Goal: Task Accomplishment & Management: Use online tool/utility

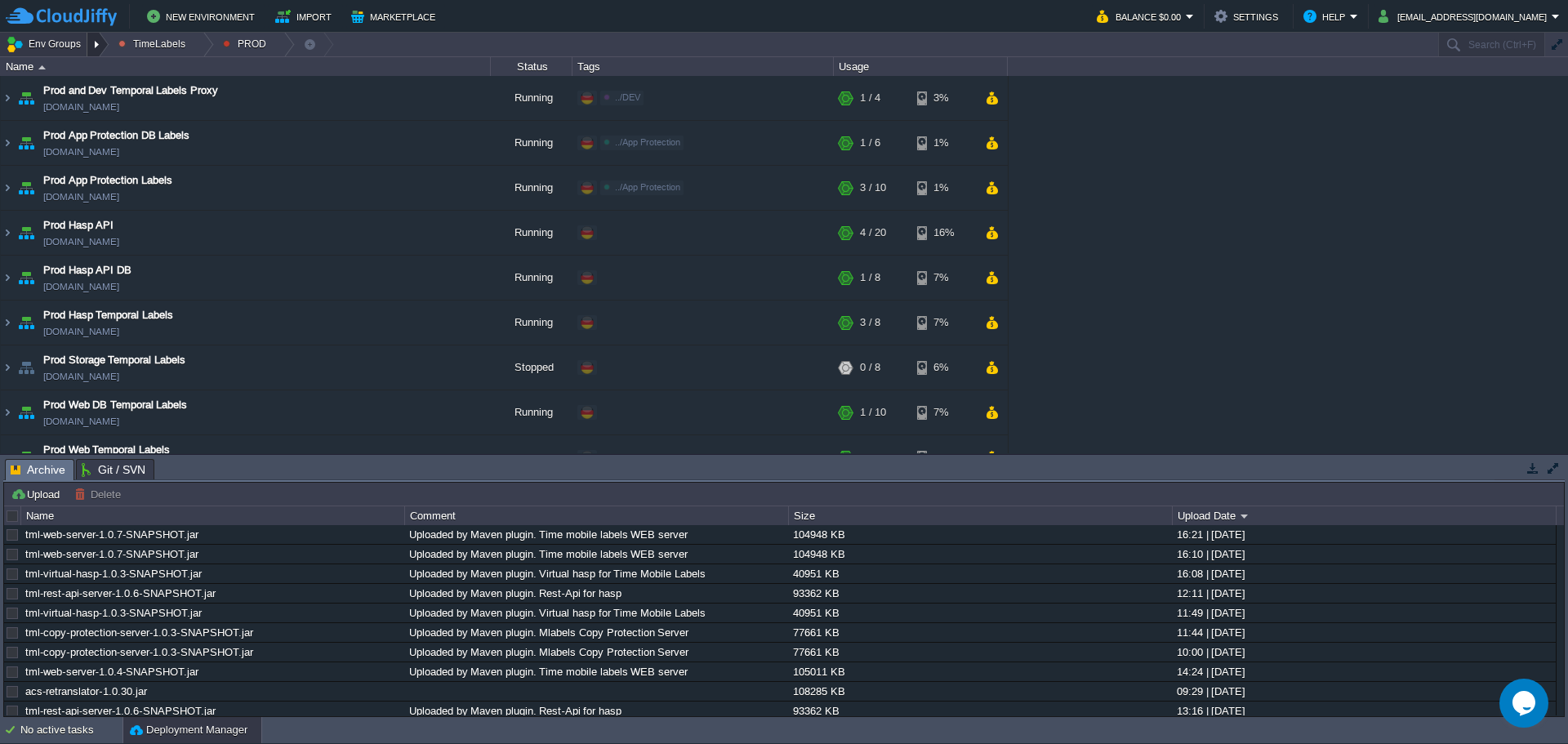
click at [99, 48] on div at bounding box center [98, 44] width 22 height 23
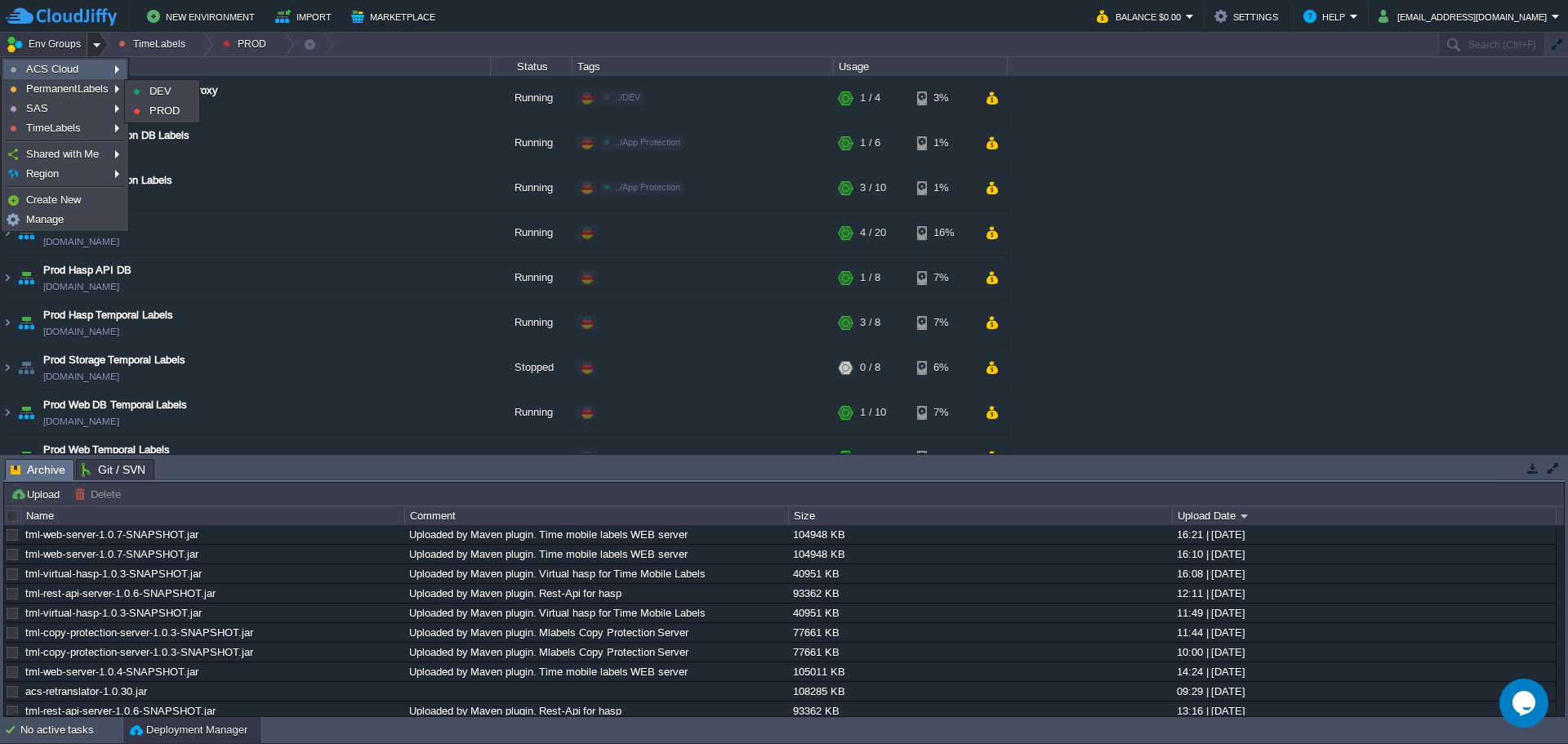
click at [75, 73] on span "ACS Cloud" at bounding box center [52, 69] width 52 height 13
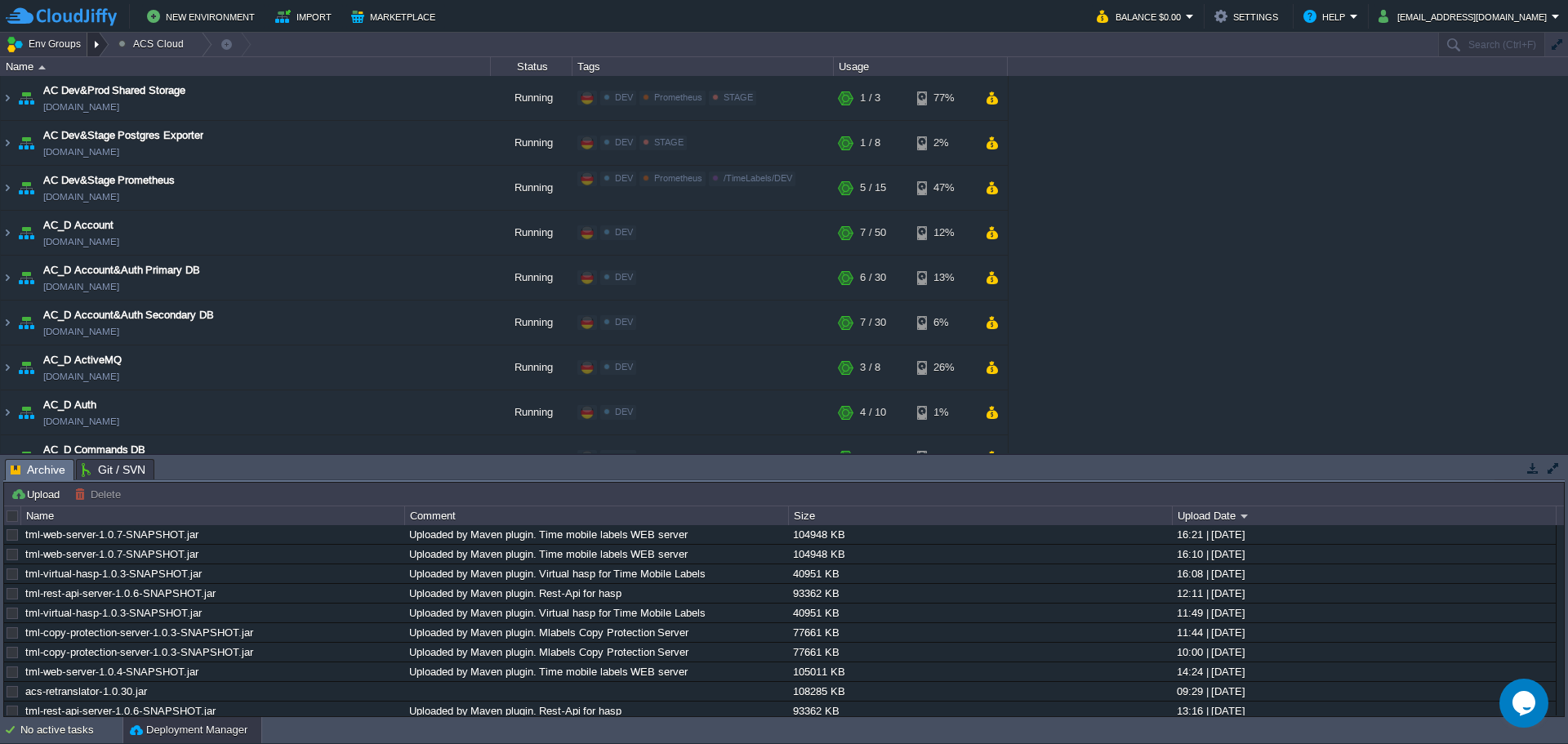
click at [96, 48] on div at bounding box center [98, 44] width 22 height 23
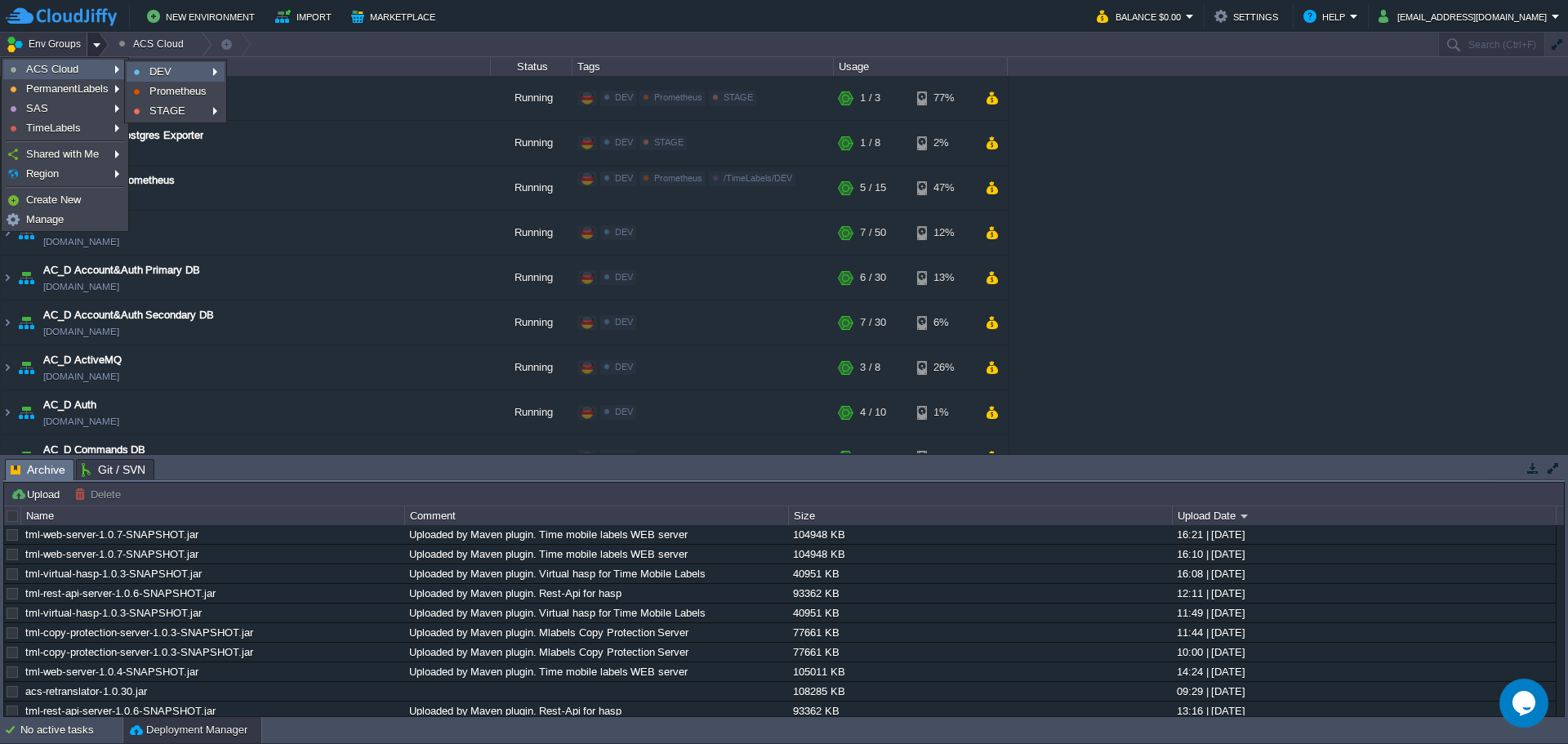
click at [162, 70] on span "DEV" at bounding box center [160, 72] width 22 height 13
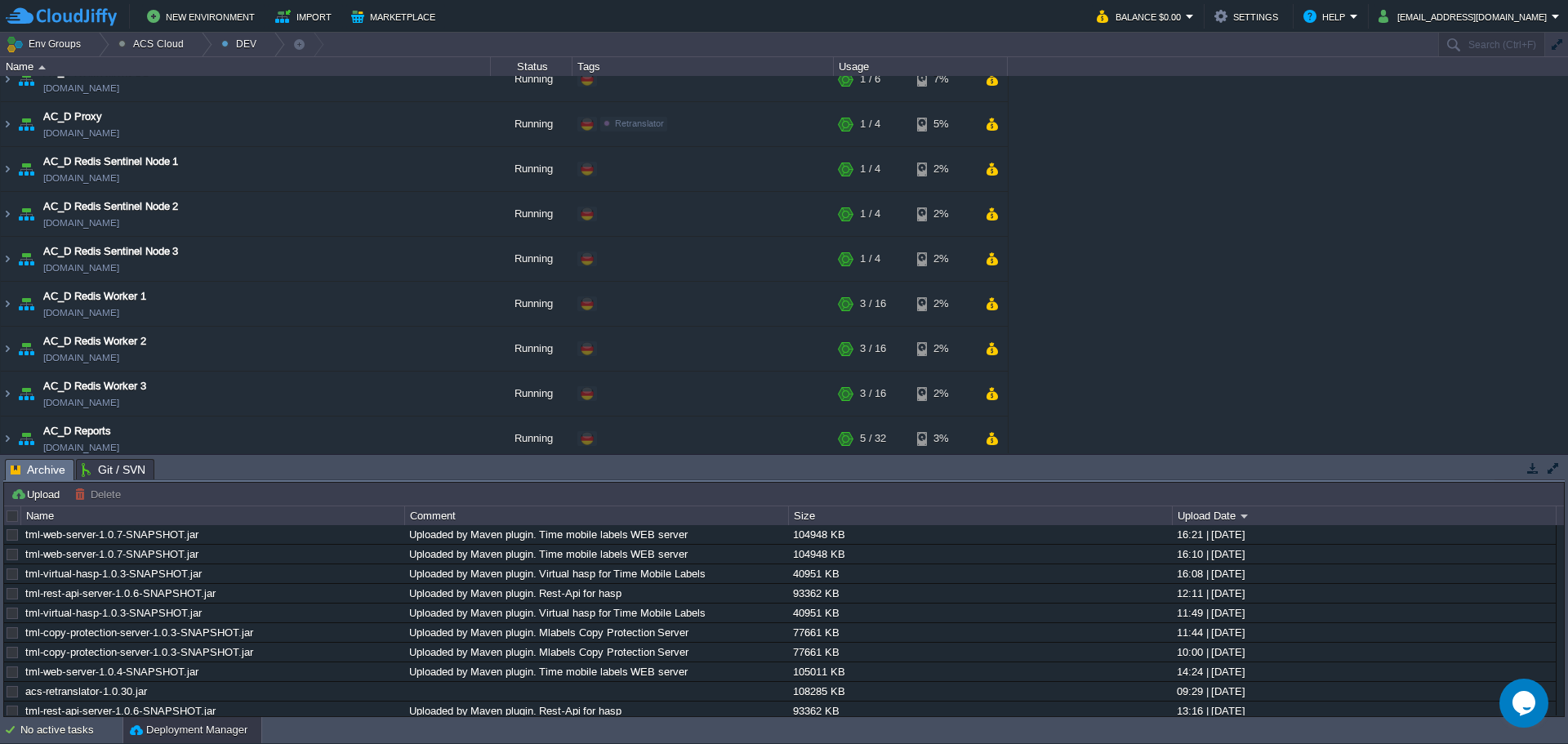
scroll to position [1283, 0]
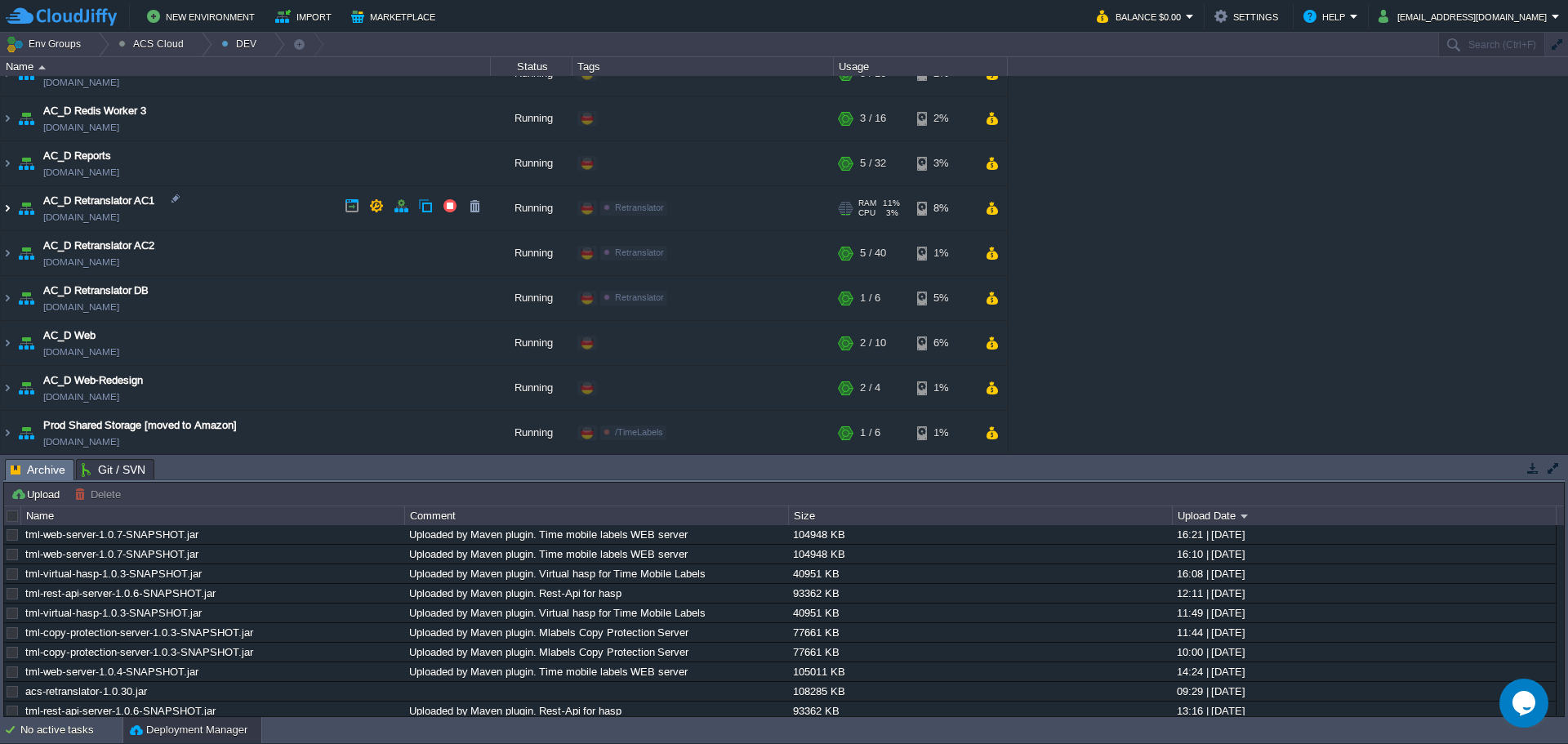
drag, startPoint x: 9, startPoint y: 204, endPoint x: 66, endPoint y: 207, distance: 57.1
click at [9, 204] on img at bounding box center [7, 208] width 14 height 44
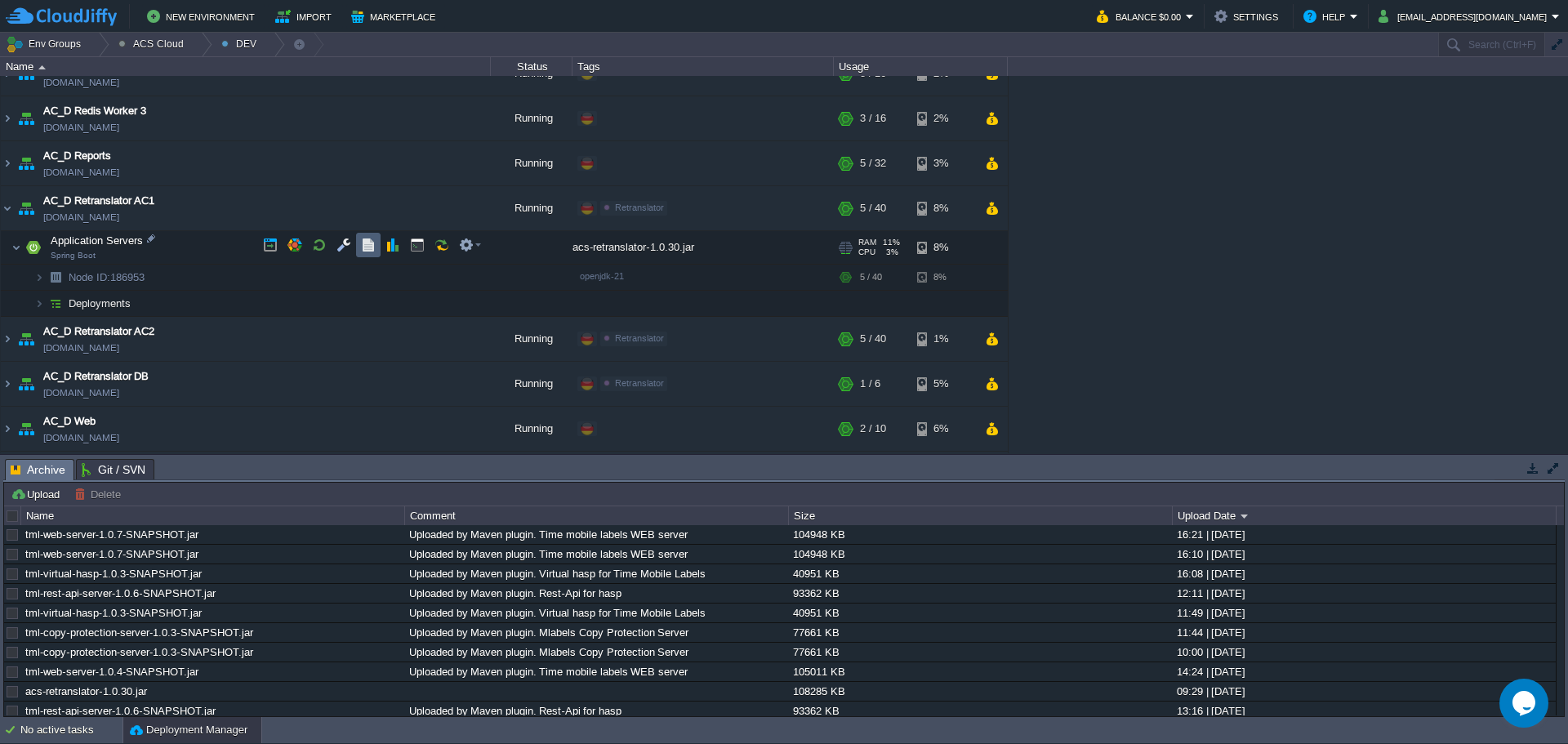
click at [363, 240] on button "button" at bounding box center [368, 245] width 14 height 14
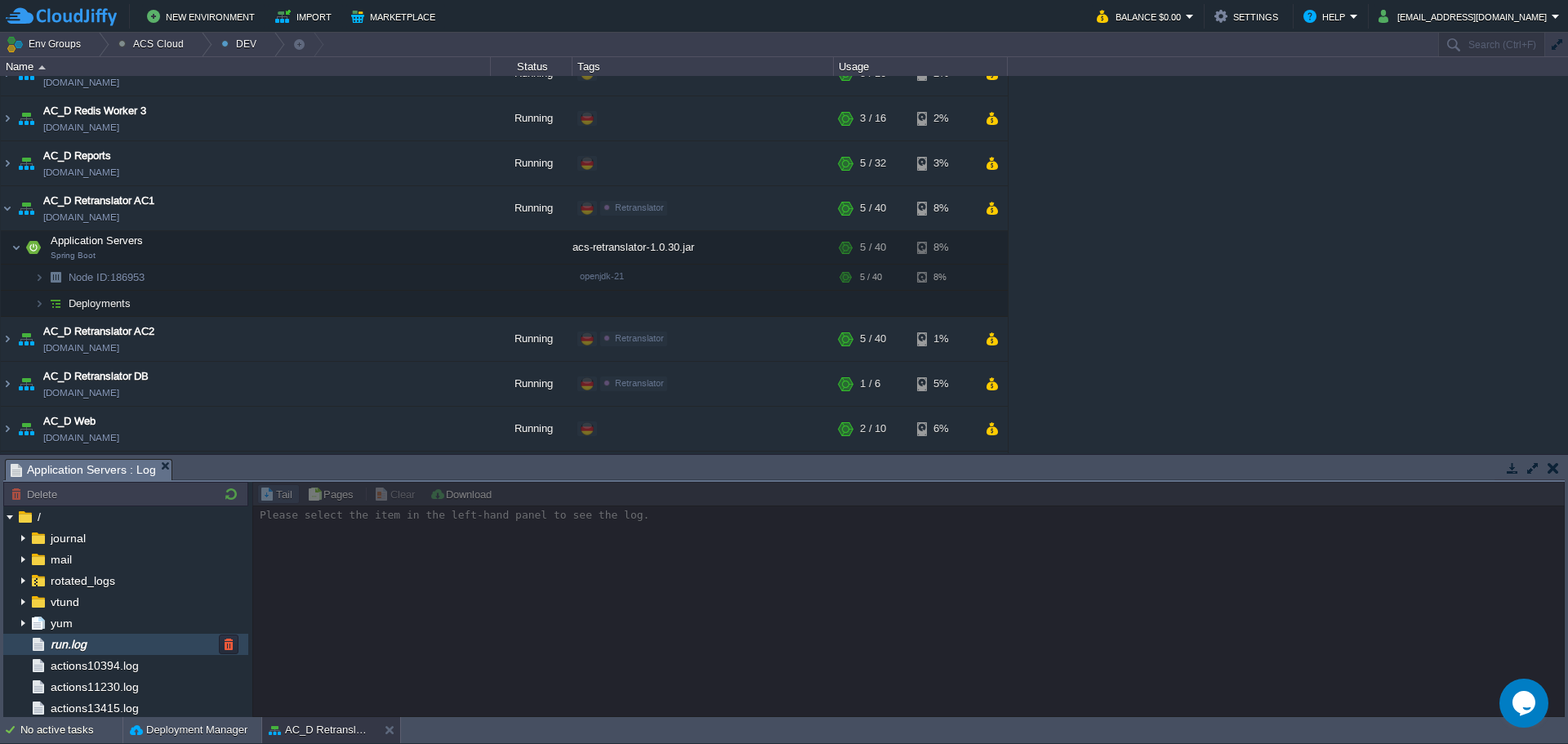
click at [115, 654] on div "run.log" at bounding box center [126, 645] width 245 height 22
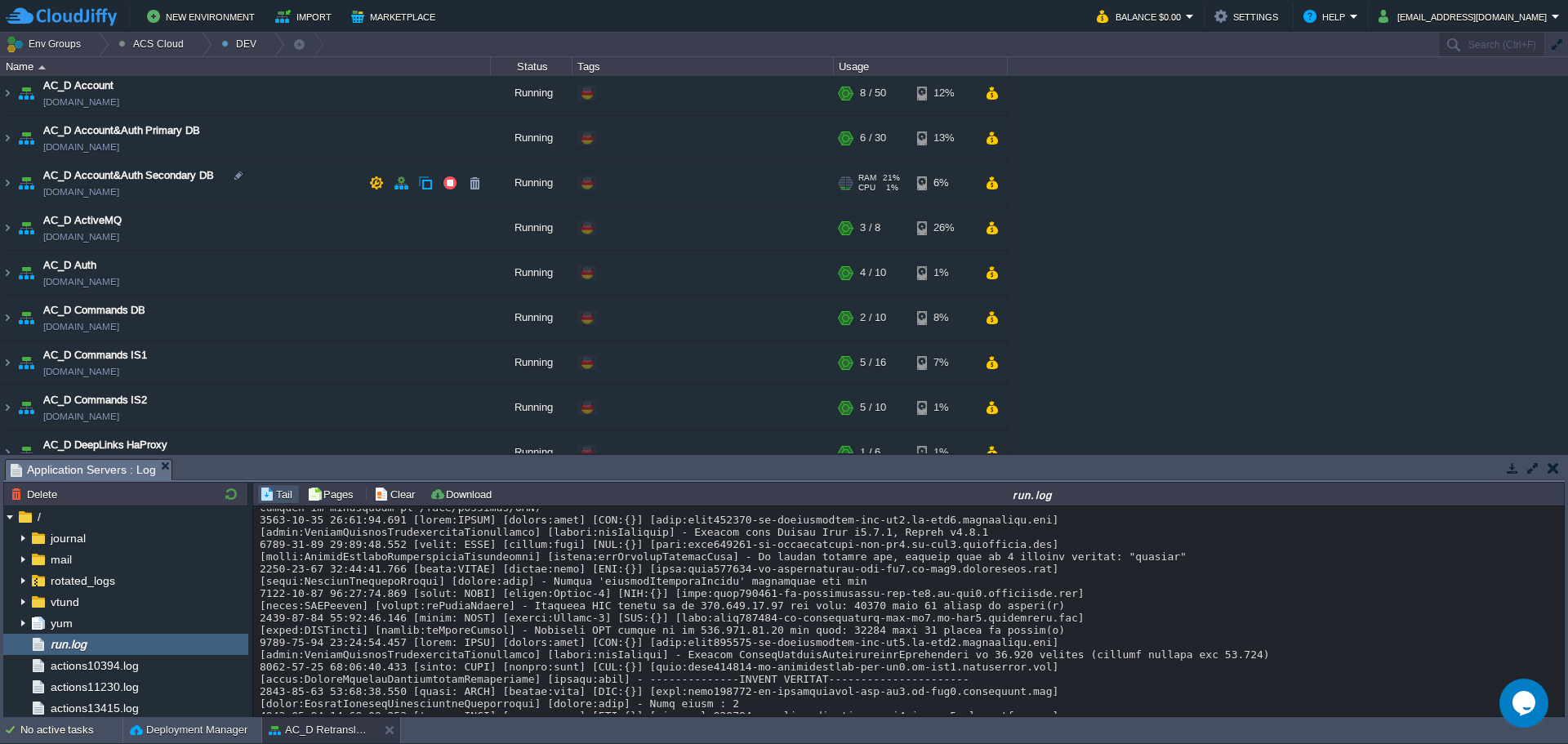
scroll to position [139, 0]
drag, startPoint x: 5, startPoint y: 94, endPoint x: 14, endPoint y: 96, distance: 9.2
click at [5, 94] on img at bounding box center [7, 94] width 14 height 44
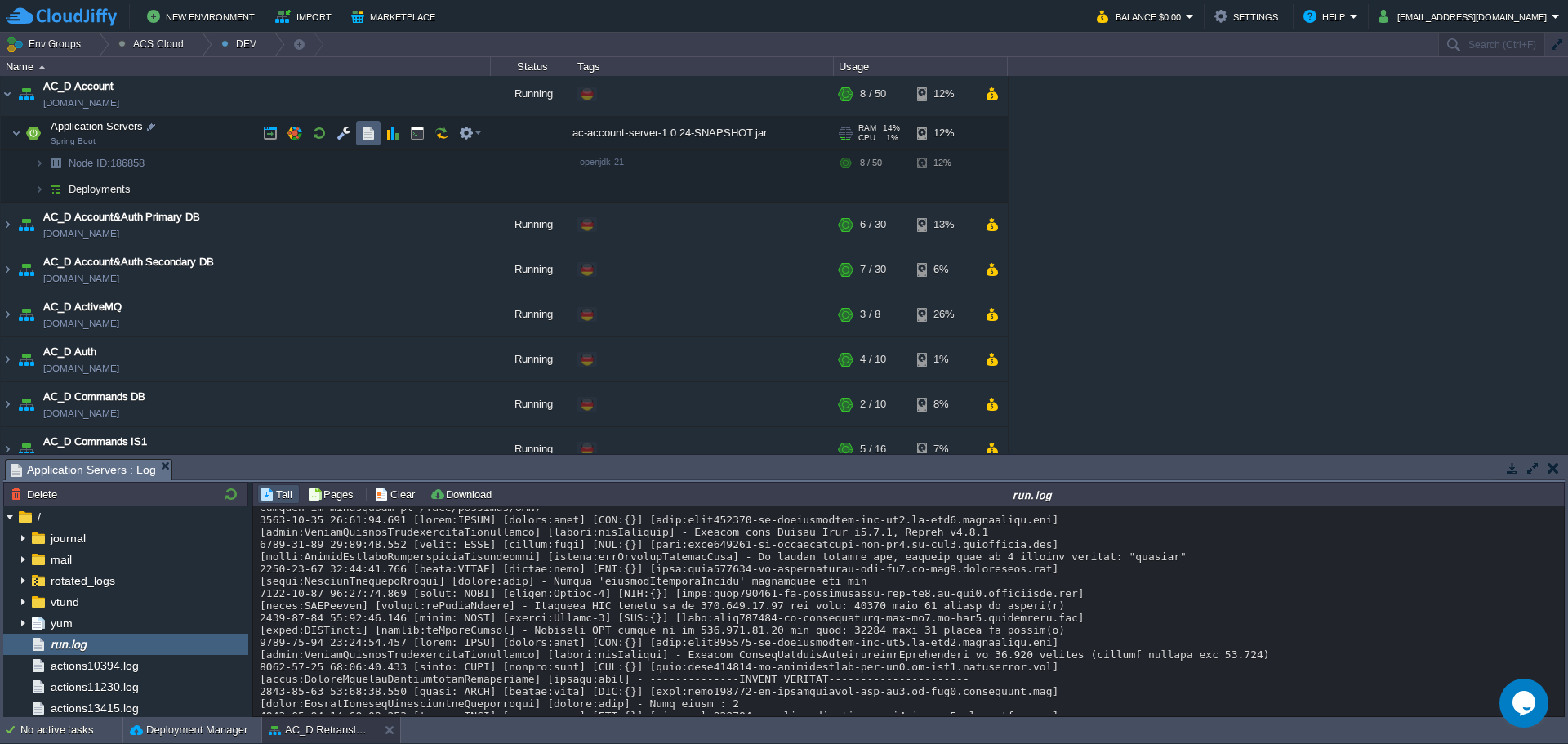
click at [369, 133] on button "button" at bounding box center [368, 133] width 14 height 14
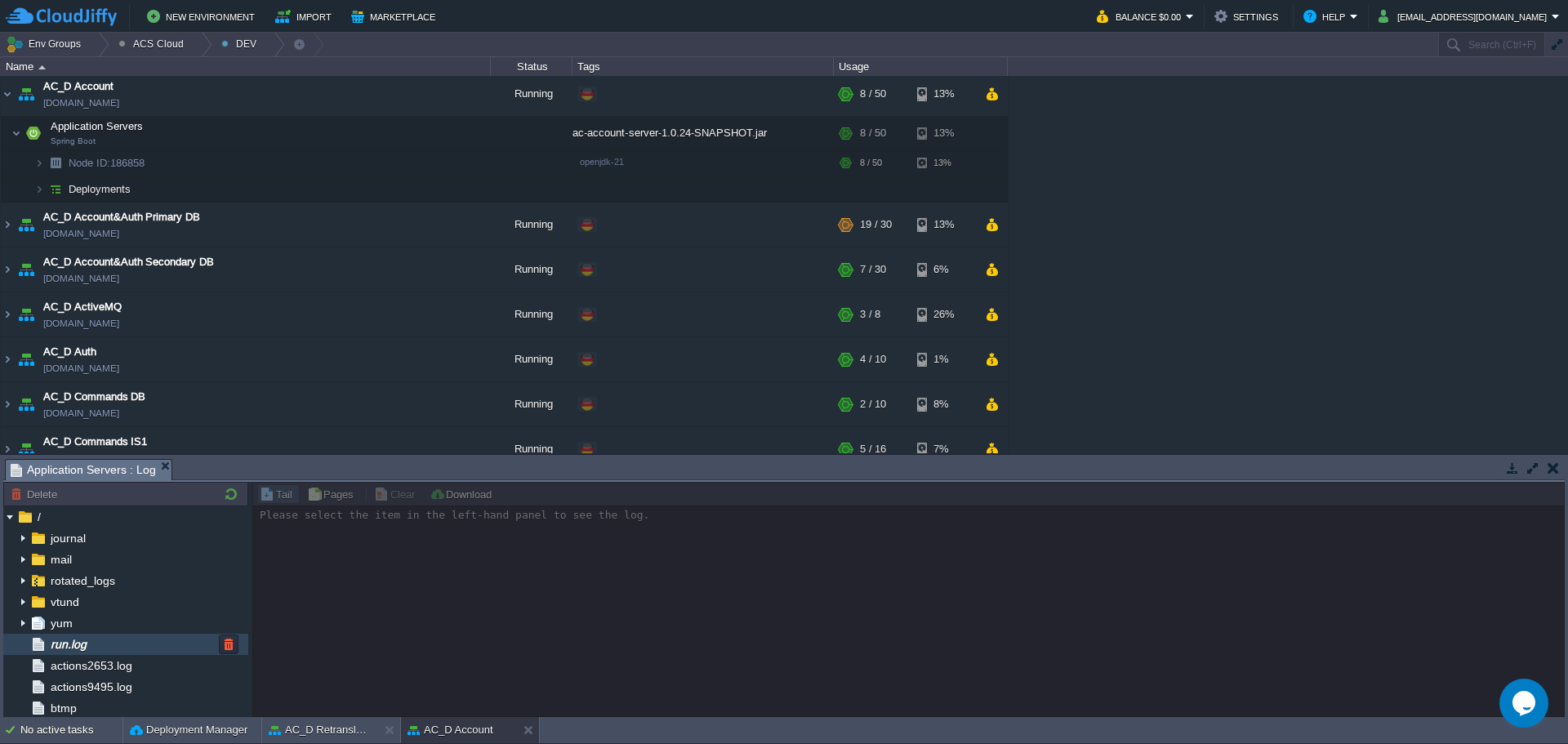
click at [106, 649] on div "run.log" at bounding box center [126, 645] width 245 height 22
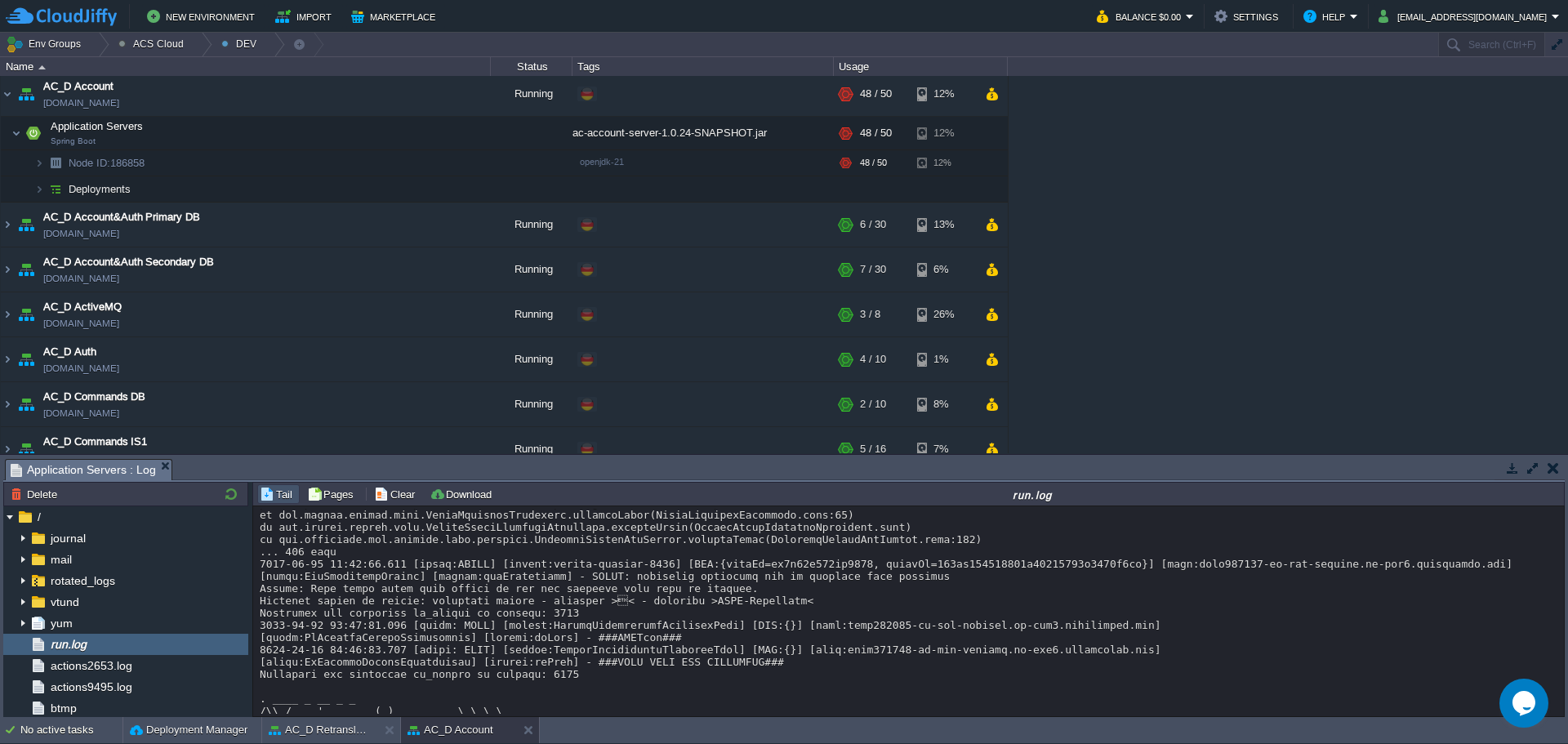
scroll to position [15142, 0]
